Goal: Leave review/rating: Leave review/rating

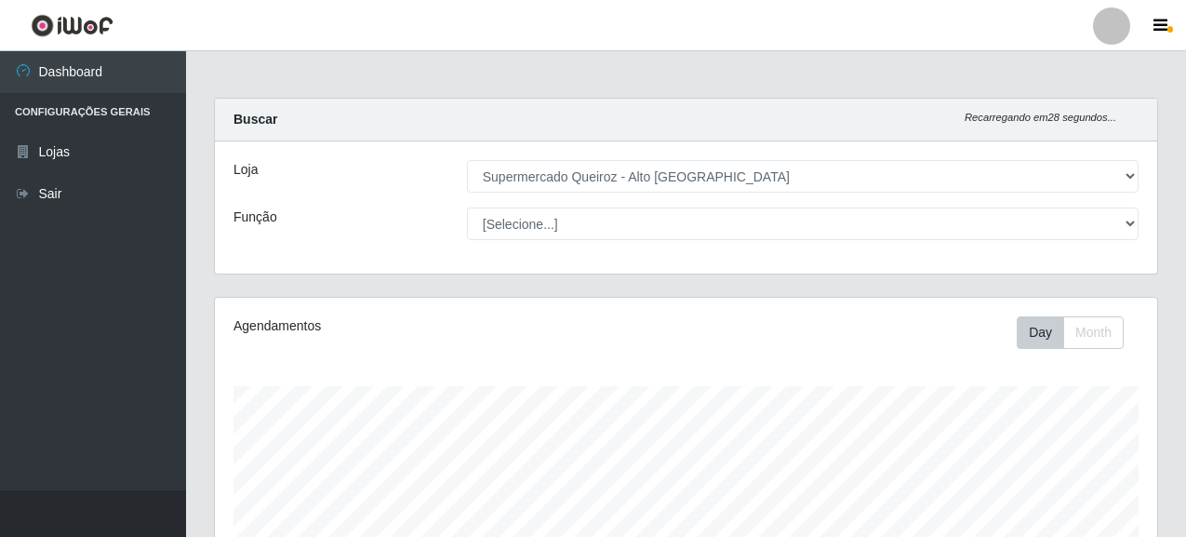
select select "496"
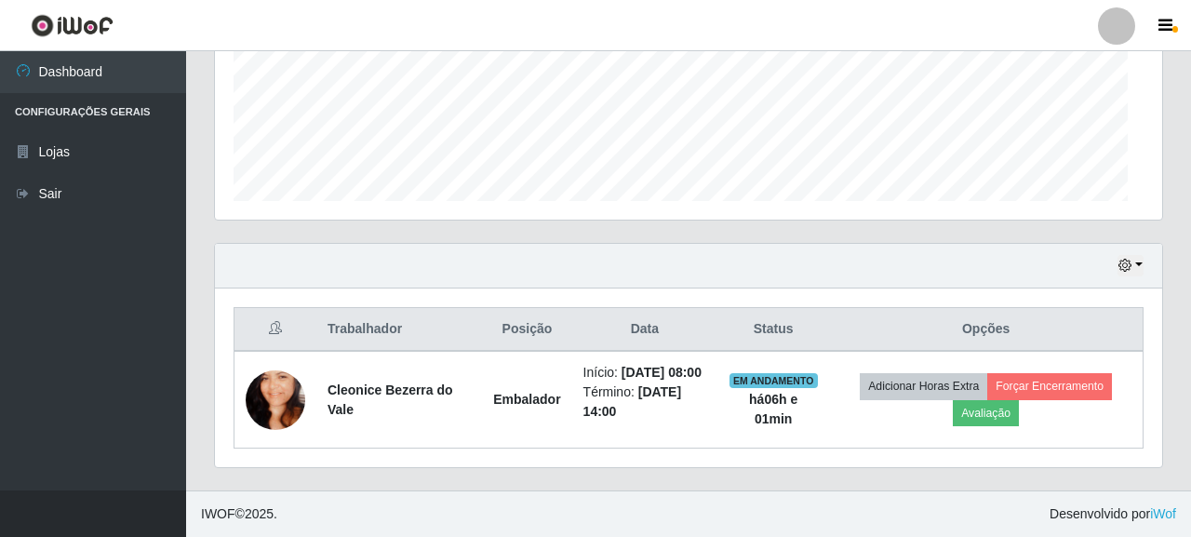
scroll to position [386, 931]
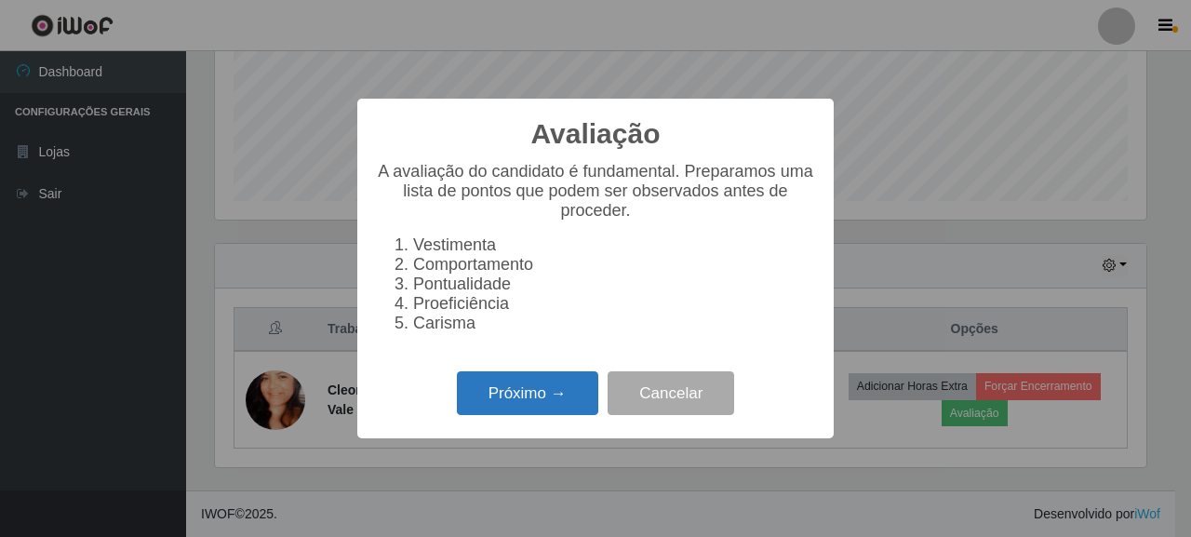
click at [529, 389] on button "Próximo →" at bounding box center [527, 393] width 141 height 44
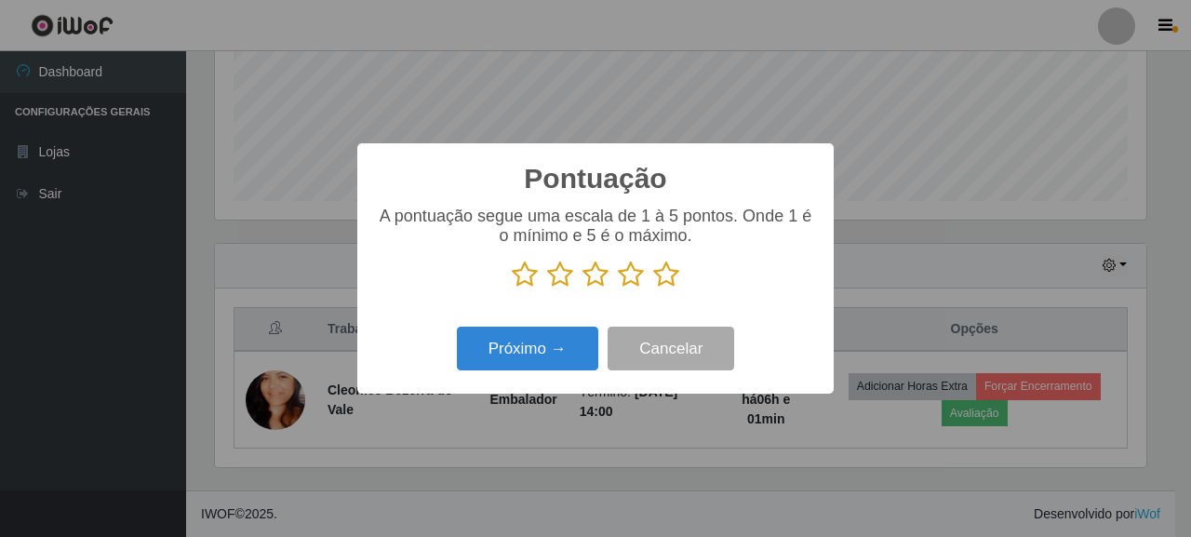
scroll to position [930118, 929573]
click at [658, 284] on icon at bounding box center [666, 275] width 26 height 28
click at [653, 288] on input "radio" at bounding box center [653, 288] width 0 height 0
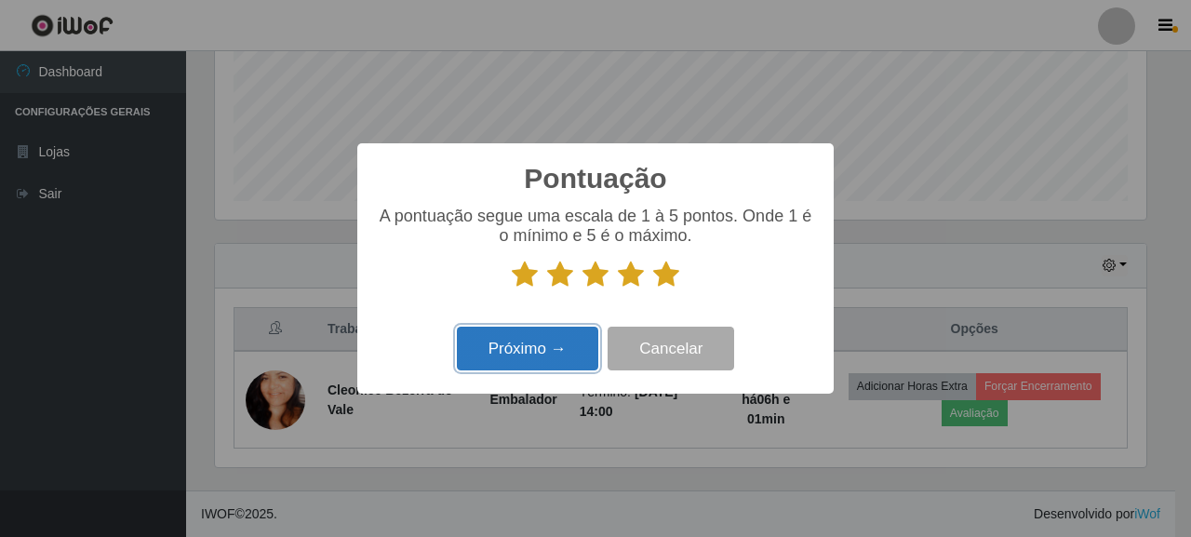
click at [516, 339] on button "Próximo →" at bounding box center [527, 349] width 141 height 44
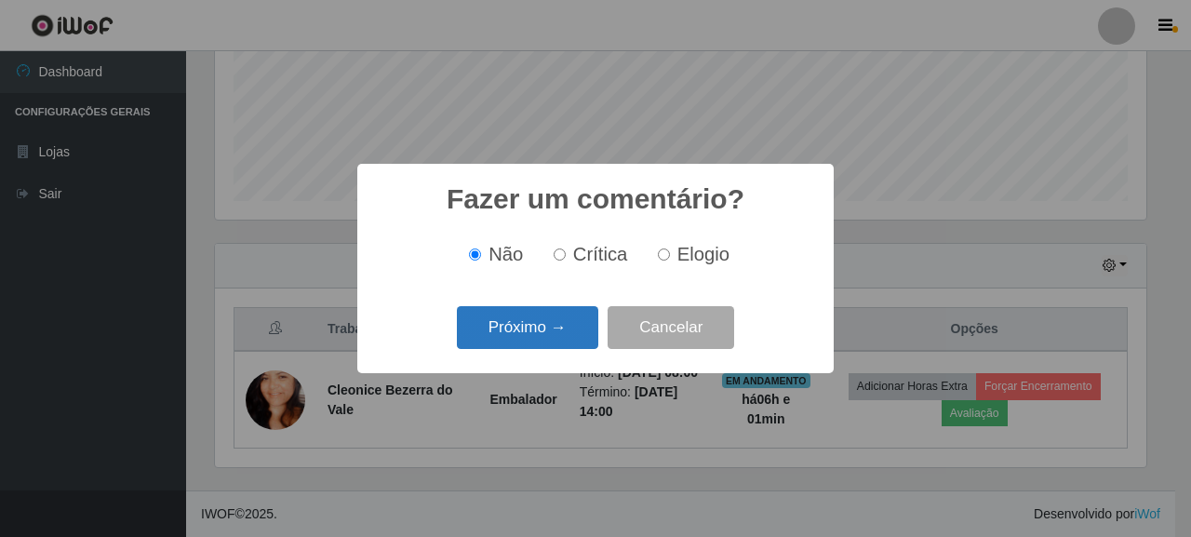
click at [547, 309] on button "Próximo →" at bounding box center [527, 328] width 141 height 44
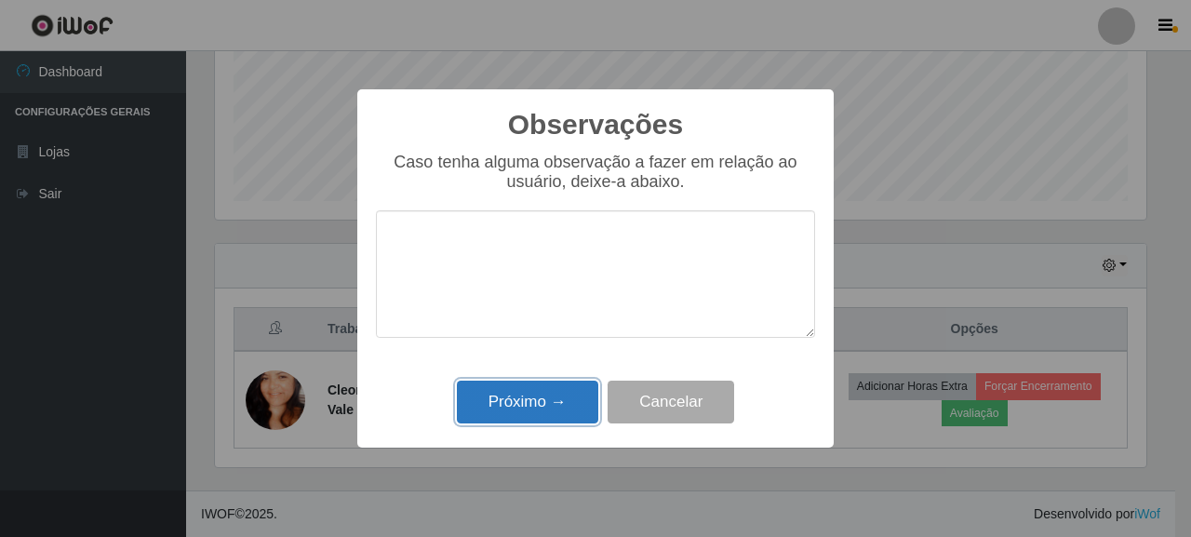
click at [527, 398] on button "Próximo →" at bounding box center [527, 403] width 141 height 44
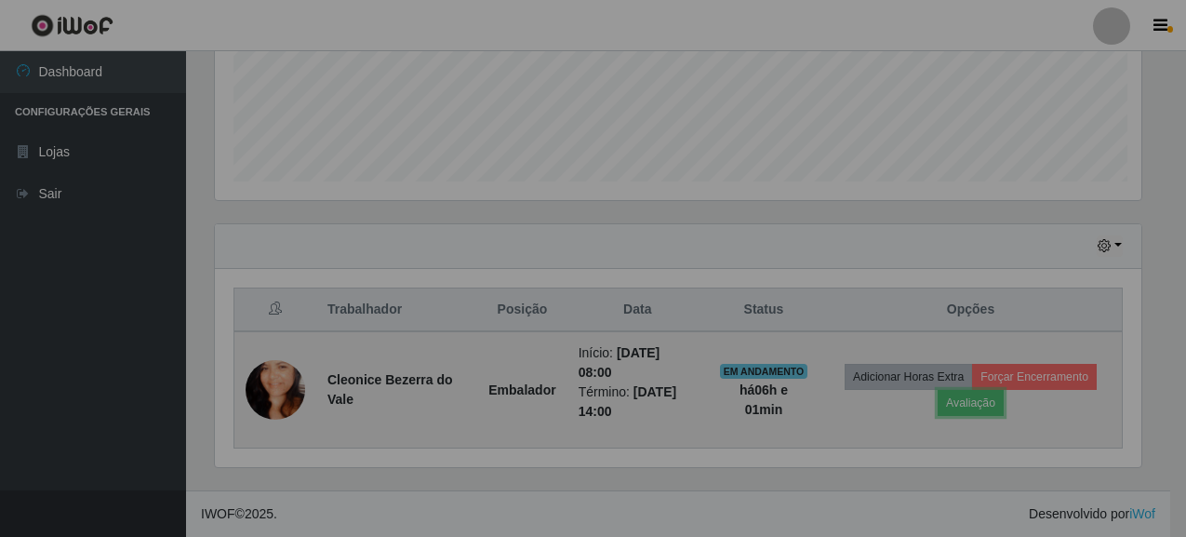
scroll to position [386, 943]
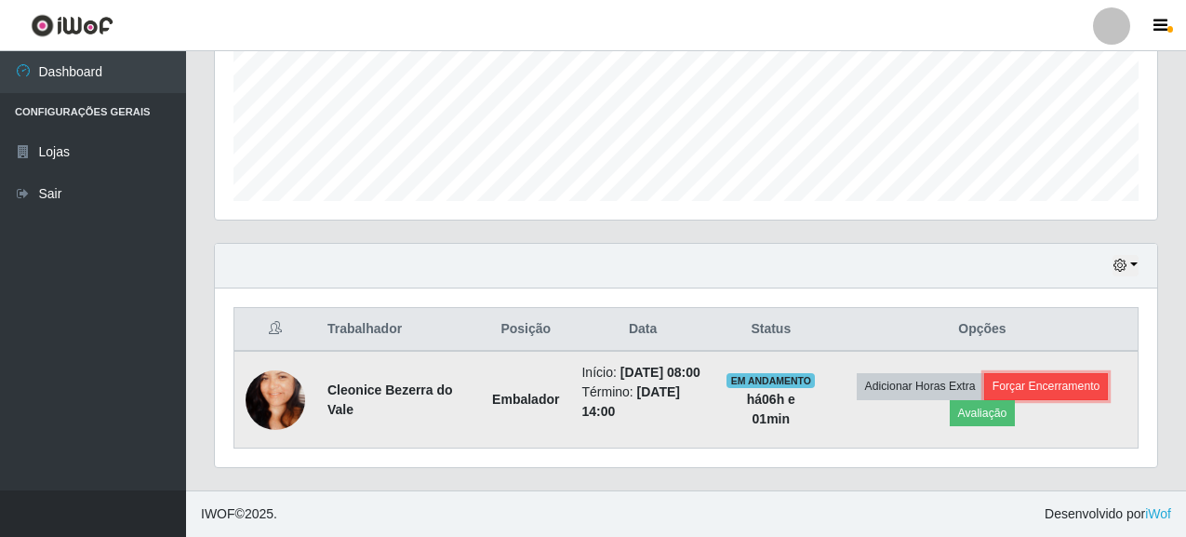
click at [1013, 373] on button "Forçar Encerramento" at bounding box center [1046, 386] width 125 height 26
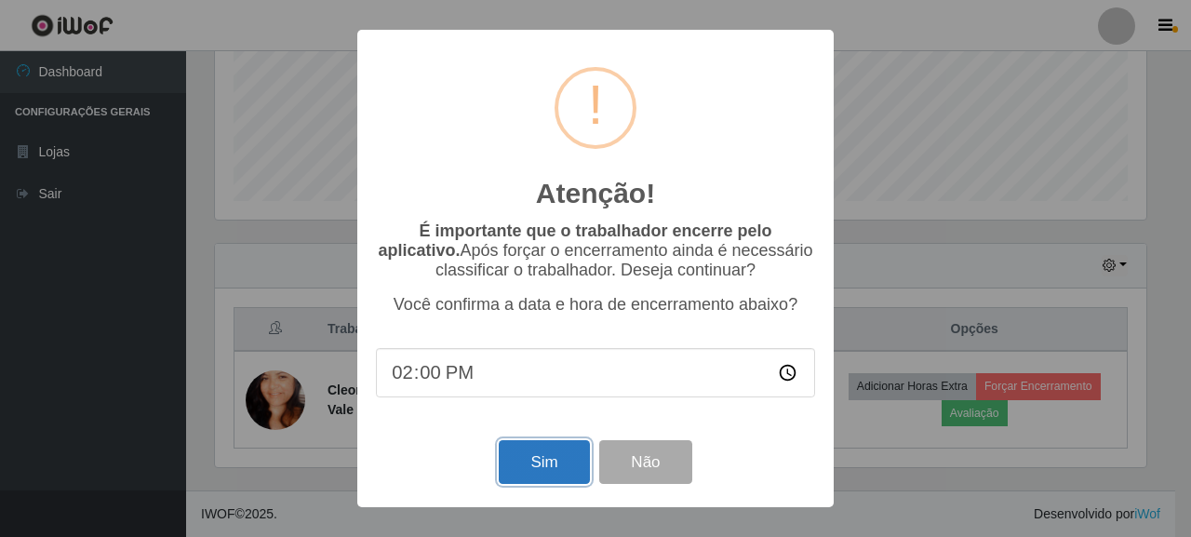
click at [540, 462] on button "Sim" at bounding box center [544, 462] width 90 height 44
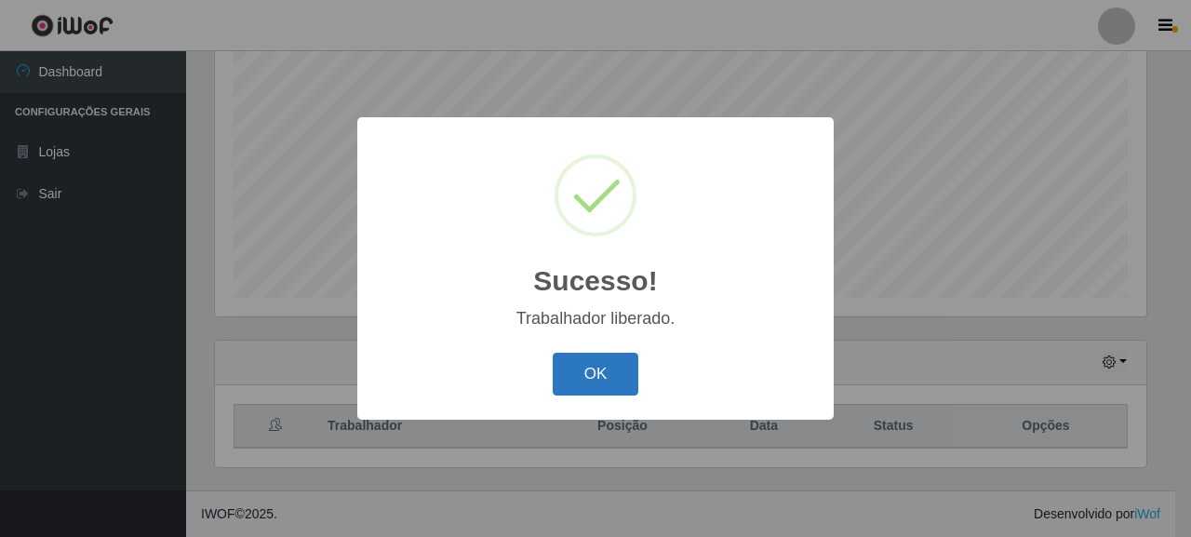
click at [566, 363] on button "OK" at bounding box center [596, 375] width 87 height 44
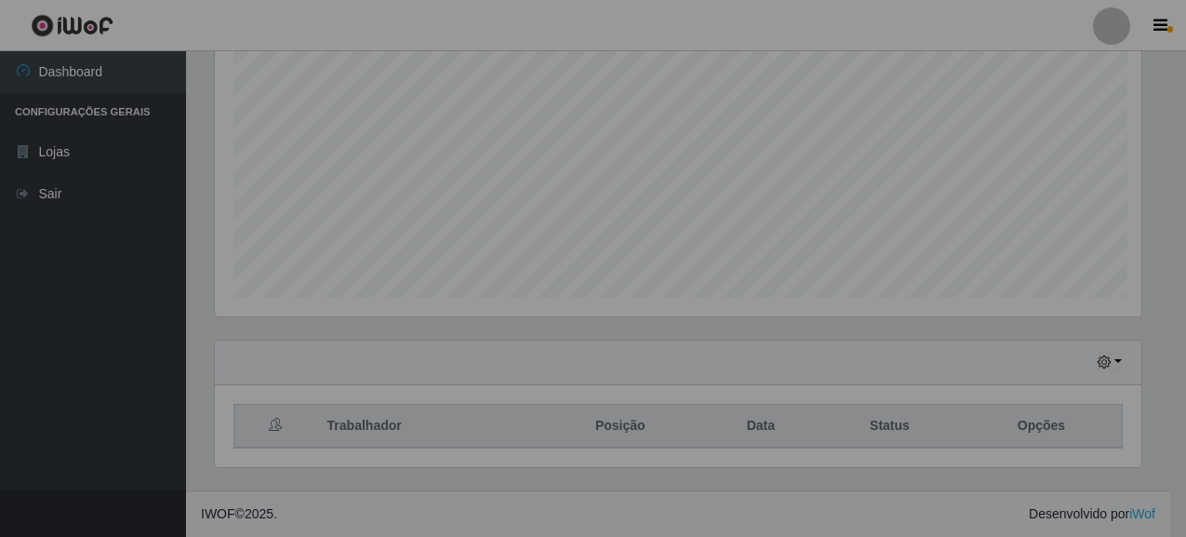
scroll to position [386, 943]
